Goal: Information Seeking & Learning: Learn about a topic

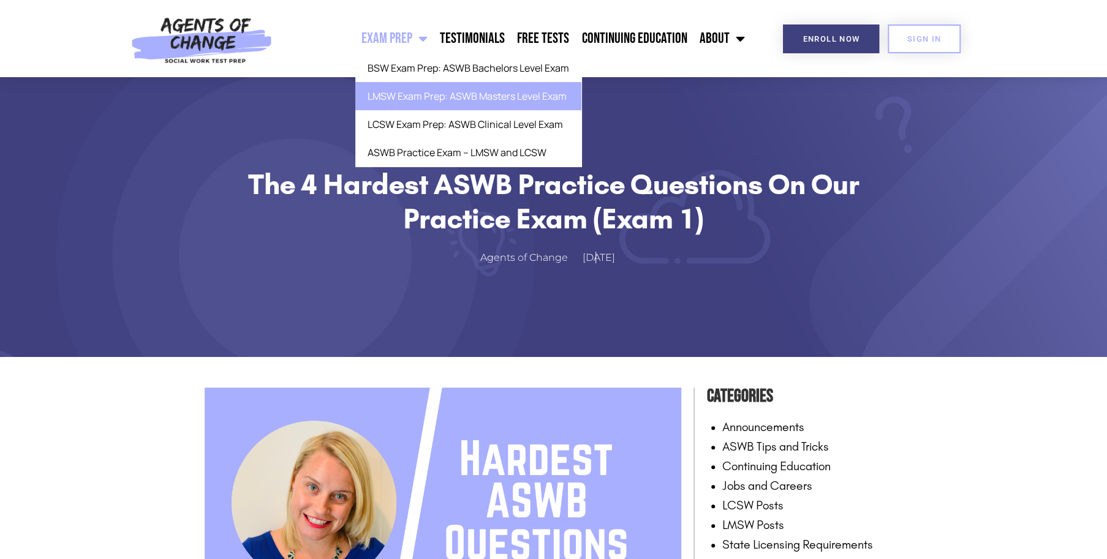
click at [388, 98] on link "LMSW Exam Prep: ASWB Masters Level Exam" at bounding box center [468, 96] width 226 height 28
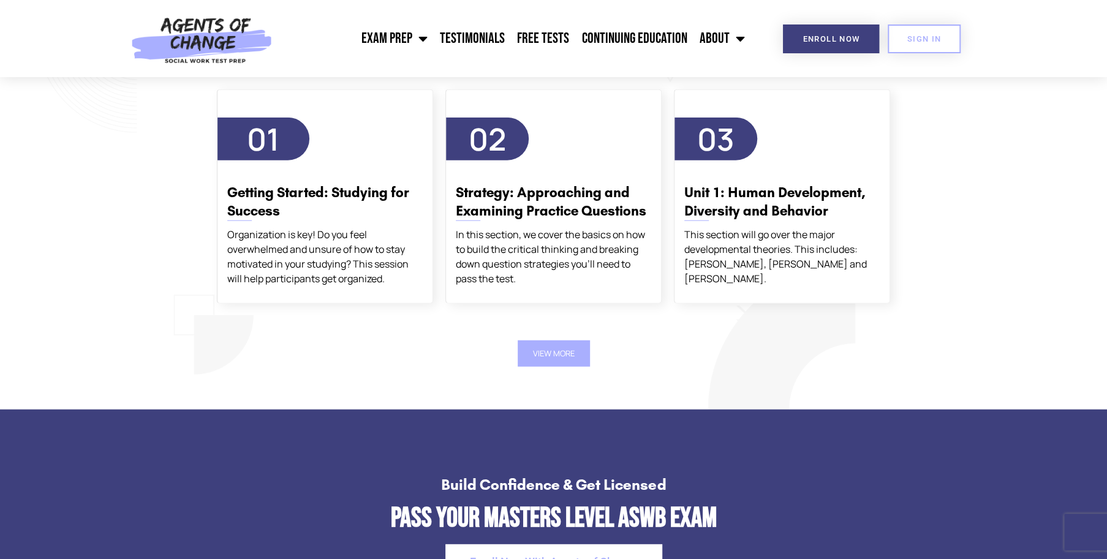
scroll to position [2164, 0]
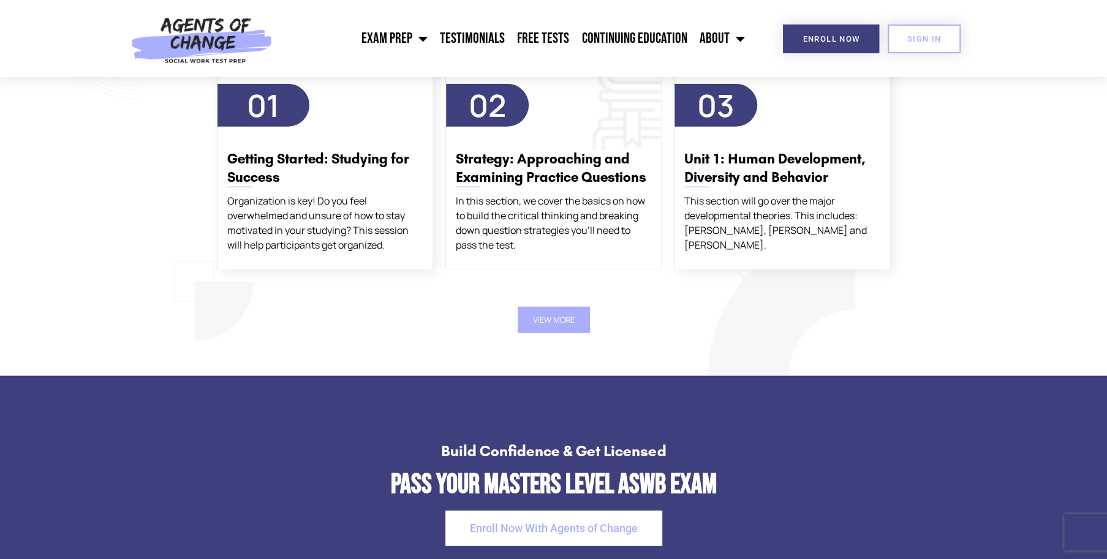
click at [533, 204] on div "In this section, we cover the basics on how to build the critical thinking and …" at bounding box center [553, 223] width 195 height 59
click at [518, 163] on h3 "Strategy: Approaching and Examining Practice Questions" at bounding box center [553, 168] width 195 height 37
